Goal: Complete application form

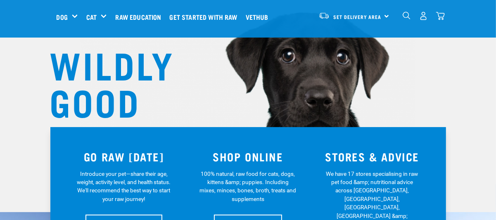
scroll to position [124, 0]
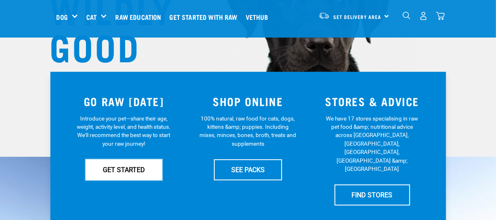
click at [137, 170] on link "GET STARTED" at bounding box center [123, 169] width 77 height 21
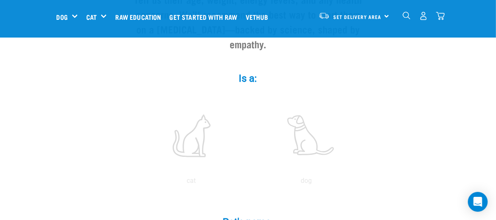
scroll to position [124, 0]
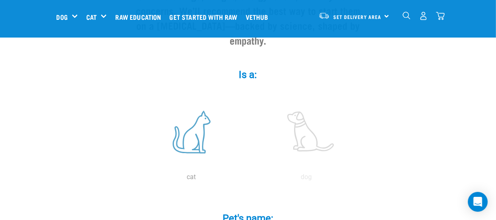
click at [191, 138] on label at bounding box center [191, 132] width 111 height 70
click at [134, 179] on input "radio" at bounding box center [134, 179] width 0 height 0
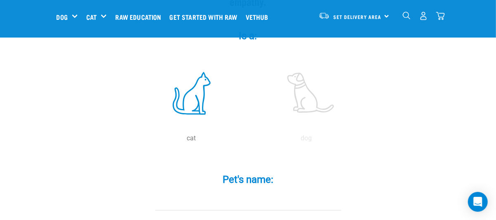
scroll to position [206, 0]
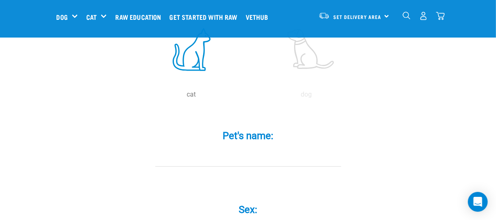
click at [235, 148] on input "Pet's name: *" at bounding box center [248, 157] width 186 height 19
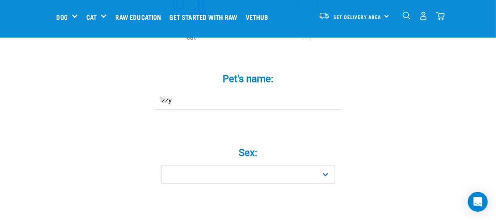
scroll to position [330, 0]
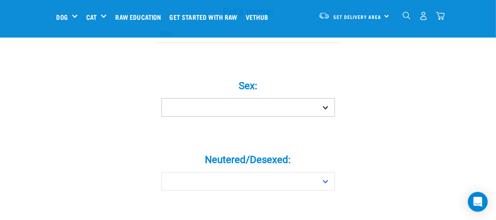
type input "Izzy"
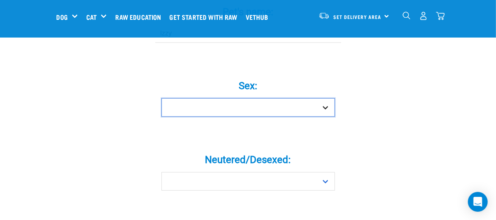
click at [257, 99] on select "Boy Girl" at bounding box center [247, 107] width 173 height 19
select select "girl"
click at [161, 98] on select "Boy Girl" at bounding box center [247, 107] width 173 height 19
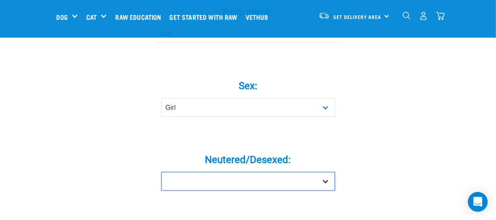
click at [227, 172] on select "Yes No" at bounding box center [247, 181] width 173 height 19
select select "no"
click at [161, 172] on select "Yes No" at bounding box center [247, 181] width 173 height 19
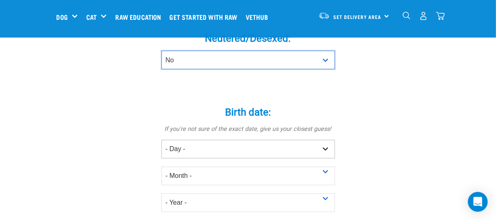
scroll to position [454, 0]
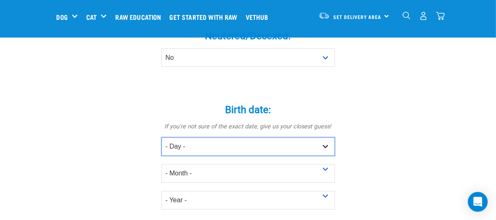
click at [199, 137] on select "- Day - 1 2 3 4 5 6 7 8 9 10 11 12 13 14 15 16 17 18 19 20 21 22 23 24 25 26 27" at bounding box center [247, 146] width 173 height 19
select select "4"
click at [161, 137] on select "- Day - 1 2 3 4 5 6 7 8 9 10 11 12 13 14 15 16 17 18 19 20 21 22 23 24 25 26 27" at bounding box center [247, 146] width 173 height 19
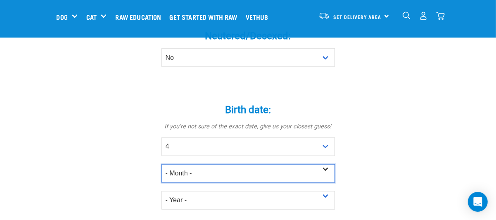
click at [192, 164] on select "- Month - January February March April May June July August September October N…" at bounding box center [247, 173] width 173 height 19
select select "April"
click at [161, 164] on select "- Month - January February March April May June July August September October N…" at bounding box center [247, 173] width 173 height 19
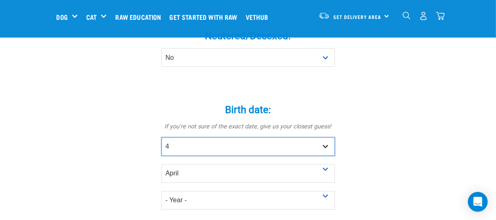
click at [191, 137] on select "- Day - 1 2 3 4 5 6 7 8 9 10 11 12 13 14 15 16 17 18 19 20 21 22 23 24 25 26 27" at bounding box center [247, 146] width 173 height 19
click at [161, 137] on select "- Day - 1 2 3 4 5 6 7 8 9 10 11 12 13 14 15 16 17 18 19 20 21 22 23 24 25 26 27" at bounding box center [247, 146] width 173 height 19
click at [186, 137] on select "- Day - 1 2 3 4 5 6 7 8 9 10 11 12 13 14 15 16 17 18 19 20 21 22 23 24 25 26 27" at bounding box center [247, 146] width 173 height 19
select select "25"
click at [161, 137] on select "- Day - 1 2 3 4 5 6 7 8 9 10 11 12 13 14 15 16 17 18 19 20 21 22 23 24 25 26 27" at bounding box center [247, 146] width 173 height 19
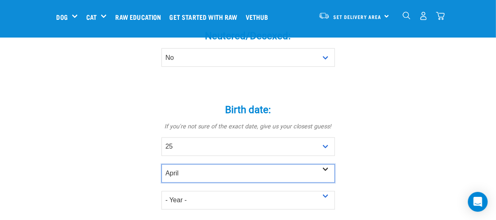
click at [192, 164] on select "- Month - January February March April May June July August September October N…" at bounding box center [247, 173] width 173 height 19
select select "May"
click at [161, 164] on select "- Month - January February March April May June July August September October N…" at bounding box center [247, 173] width 173 height 19
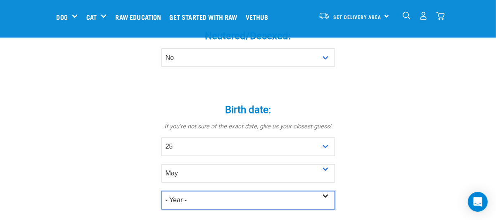
click at [200, 191] on select "- Year - 2025 2024 2023 2022 2021 2020 2019 2018 2017 2016 2015 2014 2013 2012" at bounding box center [247, 200] width 173 height 19
select select "2025"
click at [161, 191] on select "- Year - 2025 2024 2023 2022 2021 2020 2019 2018 2017 2016 2015 2014 2013 2012" at bounding box center [247, 200] width 173 height 19
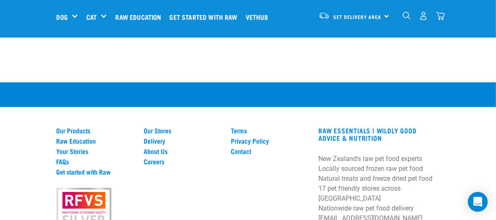
scroll to position [1196, 0]
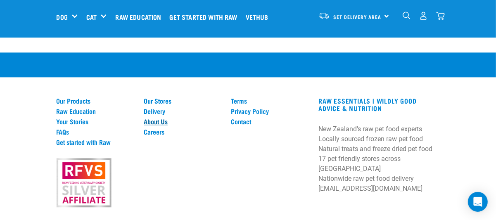
click at [144, 118] on link "About Us" at bounding box center [183, 121] width 78 height 7
